Goal: Communication & Community: Participate in discussion

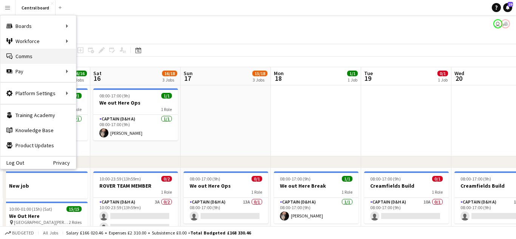
click at [29, 59] on link "Comms Comms" at bounding box center [38, 56] width 76 height 15
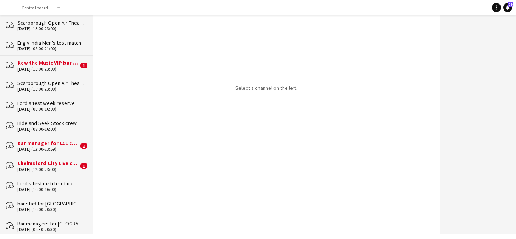
scroll to position [372, 0]
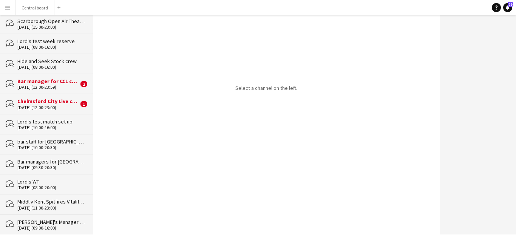
click at [36, 102] on div "Chelmsford City Live concerts bar managers" at bounding box center [47, 101] width 61 height 7
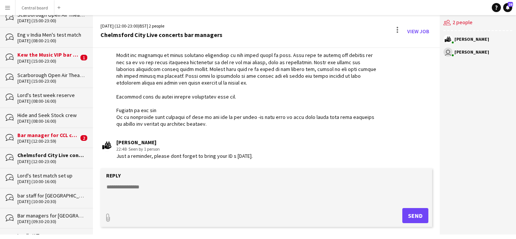
scroll to position [321, 0]
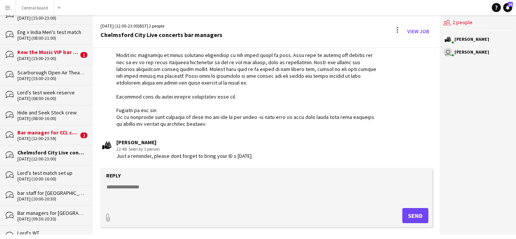
click at [60, 137] on div "[DATE] (12:00-23:59)" at bounding box center [47, 138] width 61 height 5
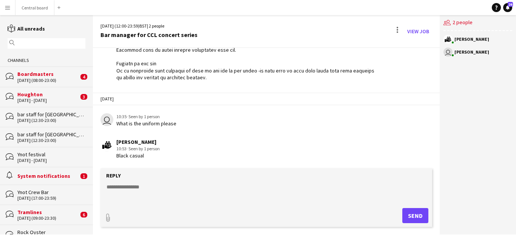
click at [43, 114] on div "bar staff for [GEOGRAPHIC_DATA] Live concerts" at bounding box center [51, 114] width 68 height 7
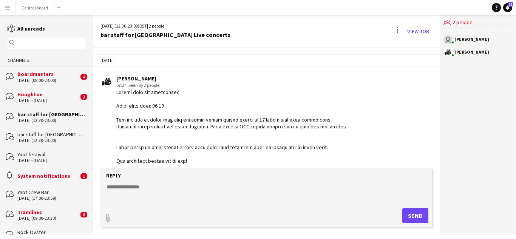
scroll to position [619, 0]
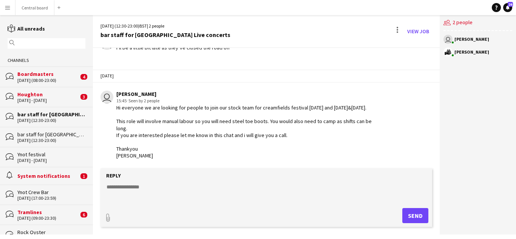
click at [52, 139] on div "[DATE] (12:30-23:00)" at bounding box center [51, 140] width 68 height 5
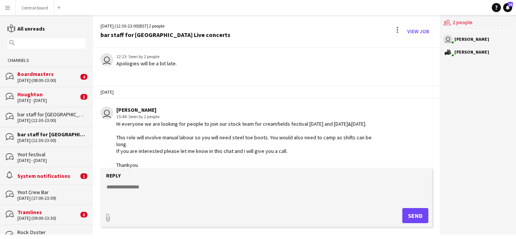
scroll to position [1142, 0]
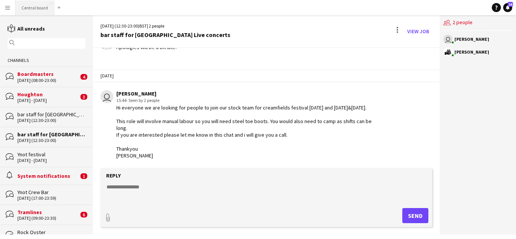
click at [41, 5] on button "Central board Close" at bounding box center [34, 7] width 39 height 15
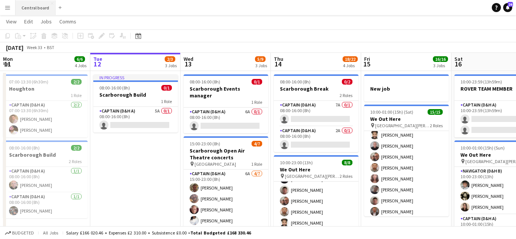
scroll to position [108, 0]
